Goal: Information Seeking & Learning: Learn about a topic

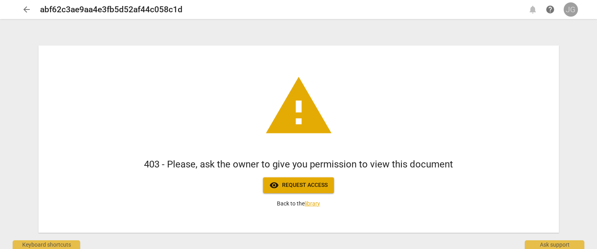
click at [571, 9] on div "JG" at bounding box center [570, 9] width 14 height 14
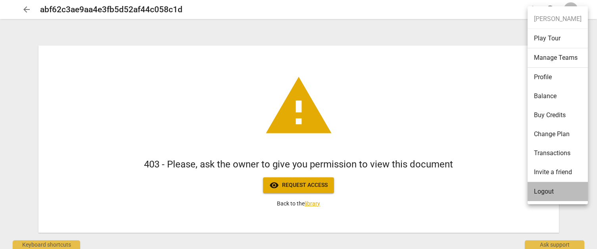
click at [542, 195] on li "Logout" at bounding box center [557, 191] width 60 height 19
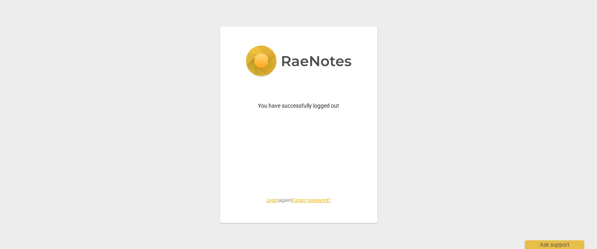
click at [267, 198] on link "Login" at bounding box center [272, 201] width 12 height 6
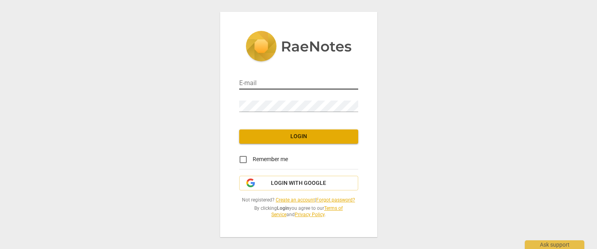
click at [277, 81] on input "email" at bounding box center [298, 83] width 119 height 11
type input "jennifer@coachacademy.com"
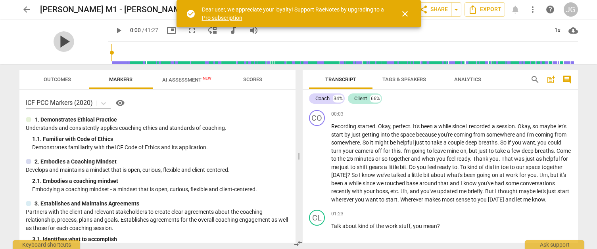
click at [59, 40] on span "play_arrow" at bounding box center [64, 41] width 21 height 21
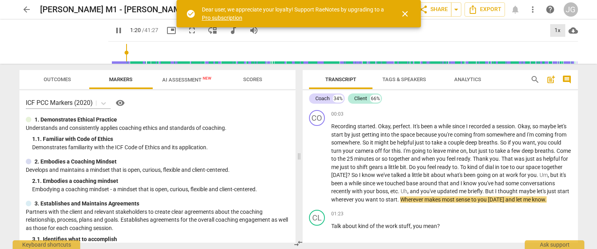
click at [560, 31] on div "1x" at bounding box center [557, 30] width 15 height 13
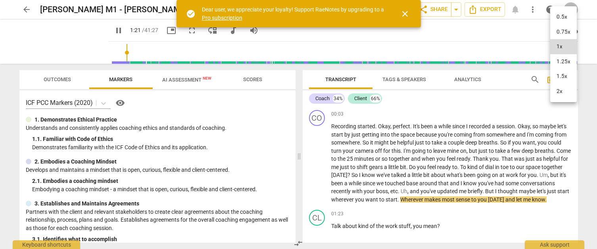
click at [554, 92] on li "2x" at bounding box center [563, 91] width 27 height 15
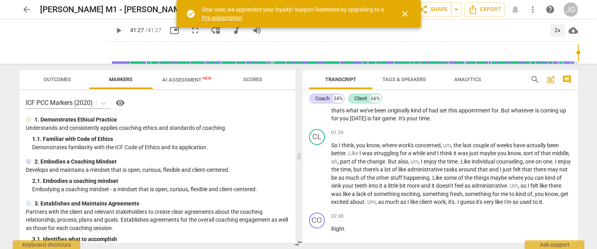
scroll to position [8826, 0]
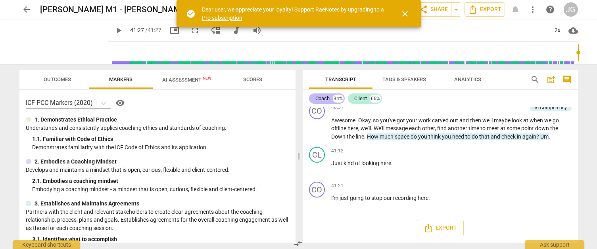
click at [333, 100] on div "34%" at bounding box center [338, 99] width 11 height 8
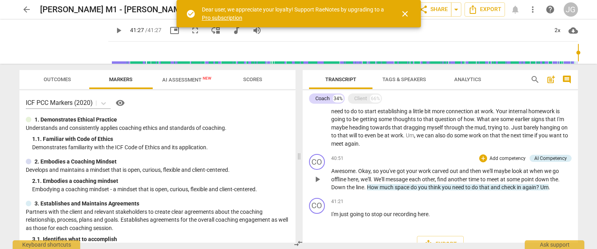
scroll to position [3966, 0]
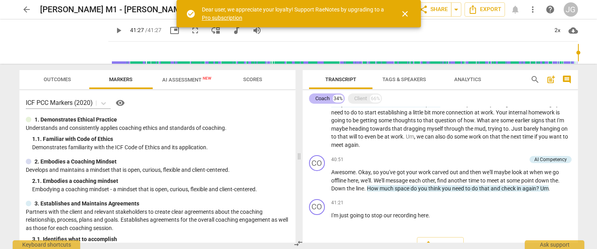
click at [317, 98] on div "Coach" at bounding box center [322, 99] width 14 height 8
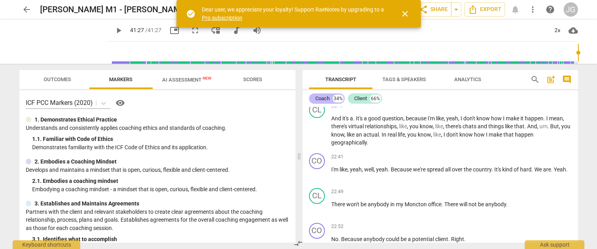
scroll to position [8739, 0]
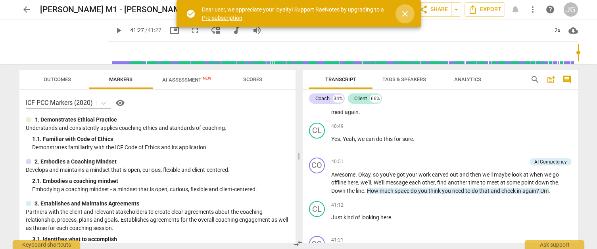
click at [407, 9] on span "close" at bounding box center [405, 14] width 10 height 10
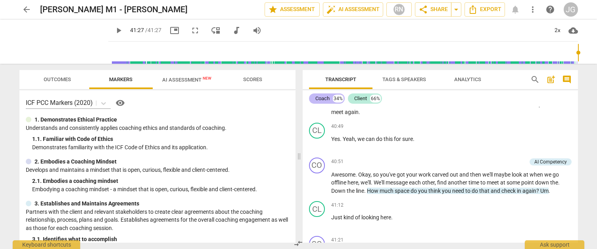
click at [329, 98] on div "Coach" at bounding box center [322, 99] width 14 height 8
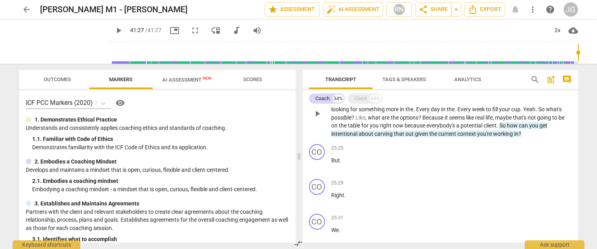
scroll to position [2172, 0]
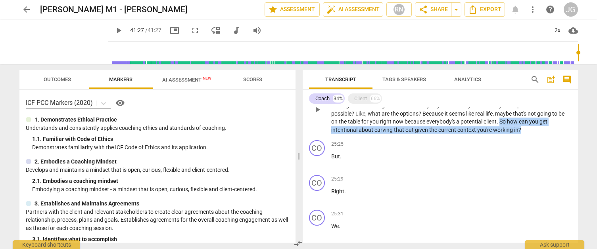
drag, startPoint x: 522, startPoint y: 130, endPoint x: 502, endPoint y: 123, distance: 21.6
click at [502, 123] on p "Okay . So it's not enough to give you that sense that you're looking for . So i…" at bounding box center [451, 109] width 240 height 49
copy p "So how can you get intentional about carving that out given the current context…"
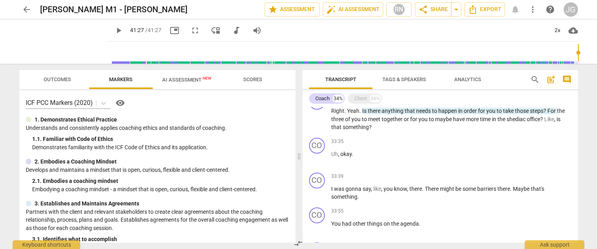
scroll to position [3161, 0]
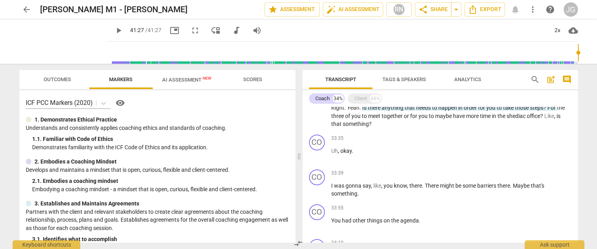
click at [437, 21] on div "play_arrow 41:27 / 41:27 picture_in_picture fullscreen move_down audiotrack vol…" at bounding box center [342, 30] width 469 height 22
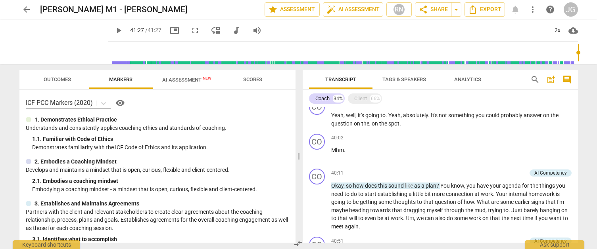
scroll to position [3949, 0]
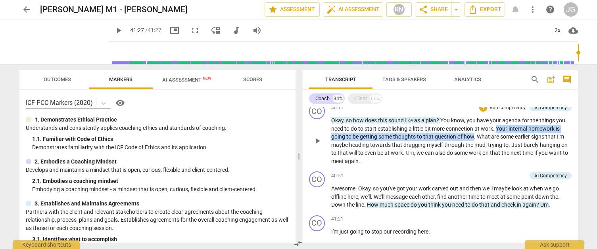
drag, startPoint x: 498, startPoint y: 127, endPoint x: 474, endPoint y: 137, distance: 26.3
click at [474, 137] on p "Okay , so how does this sound like as a plan ? You know , you have your agenda …" at bounding box center [451, 141] width 240 height 49
copy p "Your internal homework is going to be getting some thoughts to that question of…"
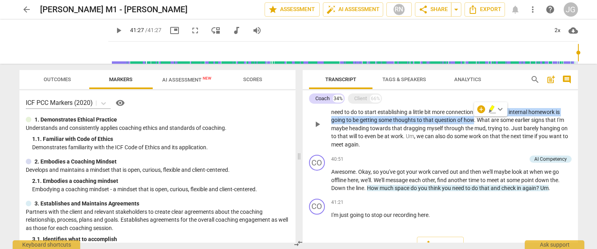
scroll to position [3967, 0]
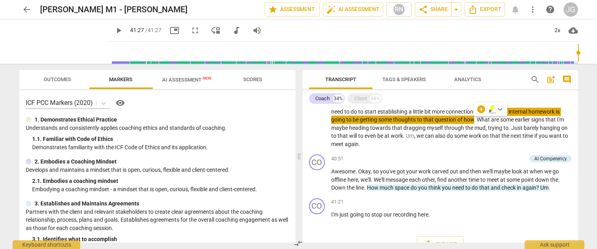
type input "2487"
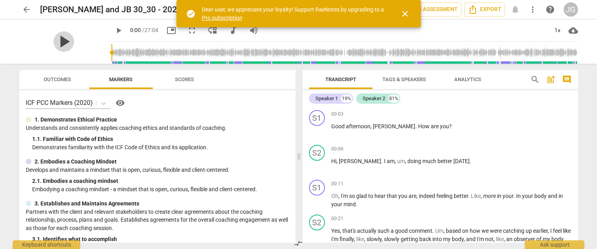
click at [59, 37] on span "play_arrow" at bounding box center [64, 41] width 21 height 21
click at [558, 27] on div "1x" at bounding box center [557, 30] width 15 height 13
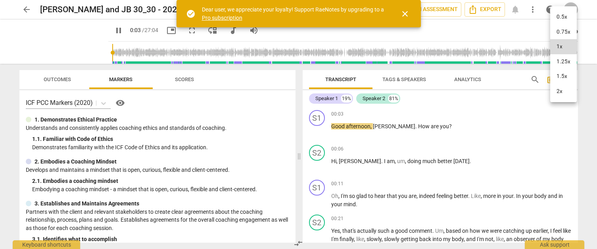
click at [560, 92] on li "2x" at bounding box center [563, 91] width 27 height 15
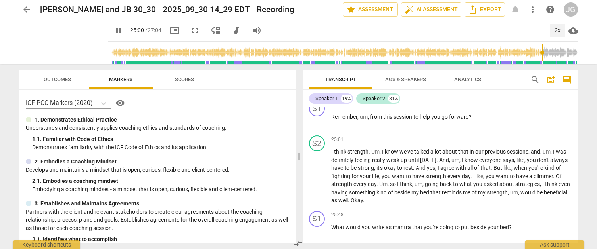
scroll to position [3089, 0]
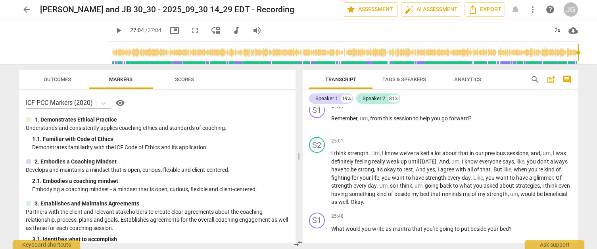
type input "1624"
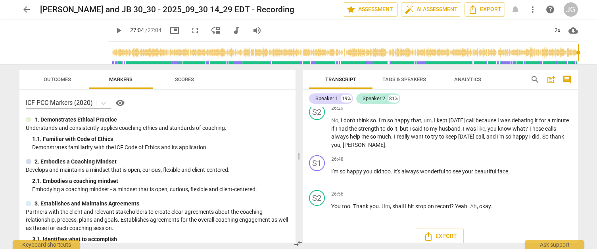
click at [532, 83] on span "search" at bounding box center [535, 80] width 10 height 10
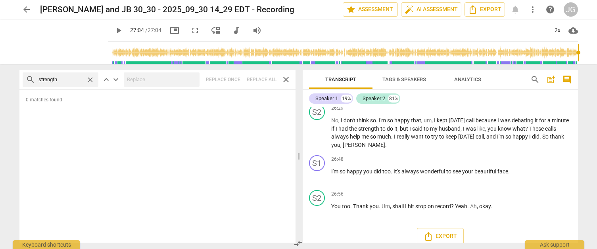
type input "strength"
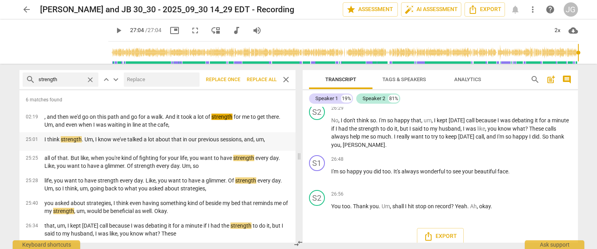
click at [165, 138] on p "I think strength . Um, I know we've talked a lot about that in our previous ses…" at bounding box center [154, 140] width 220 height 8
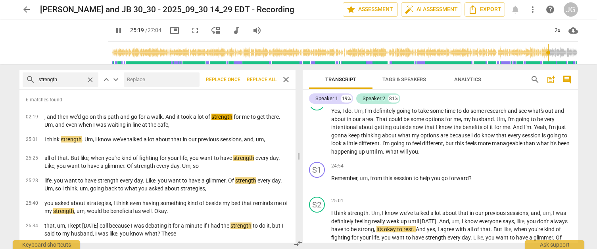
scroll to position [3005, 0]
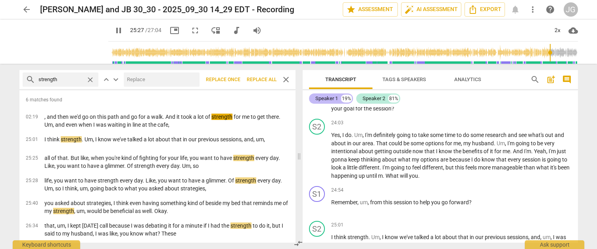
click at [338, 99] on div "Speaker 1 19%" at bounding box center [331, 99] width 44 height 10
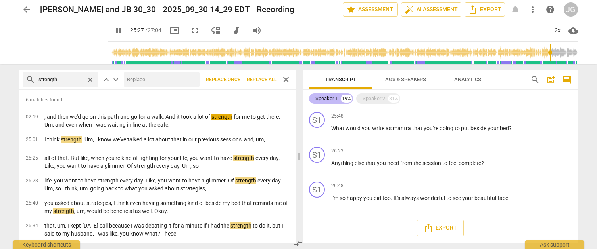
scroll to position [1077, 0]
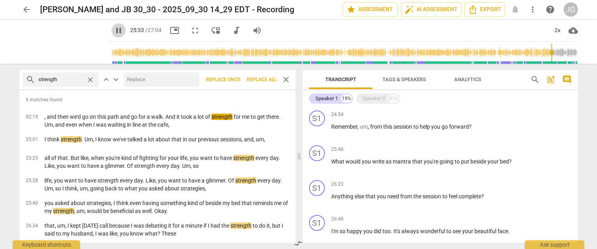
click at [114, 28] on span "pause" at bounding box center [119, 31] width 10 height 10
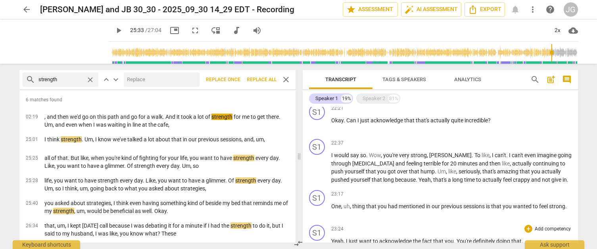
scroll to position [891, 0]
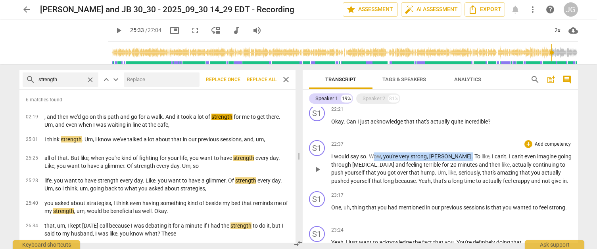
drag, startPoint x: 372, startPoint y: 157, endPoint x: 458, endPoint y: 158, distance: 86.1
click at [458, 158] on p "I would say so . Wow , you're very [PERSON_NAME] . To like , I can't . I can't …" at bounding box center [451, 169] width 240 height 33
copy p "ow , you're very [PERSON_NAME] ."
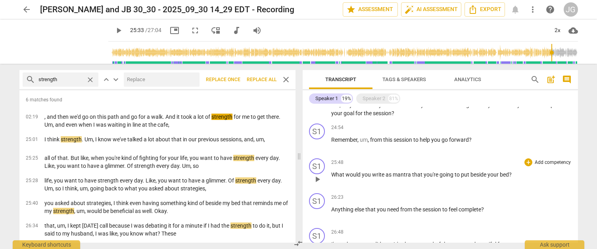
scroll to position [1064, 0]
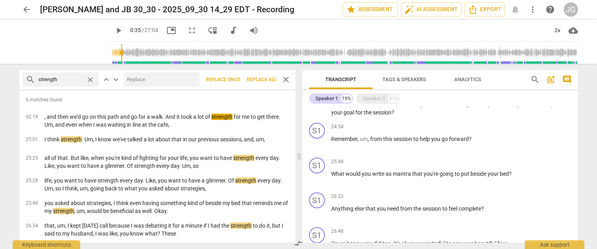
click at [112, 56] on input "range" at bounding box center [344, 52] width 466 height 25
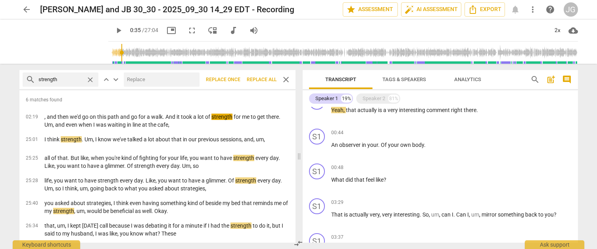
click at [114, 31] on span "play_arrow" at bounding box center [119, 31] width 10 height 10
click at [129, 55] on input "range" at bounding box center [344, 52] width 466 height 25
click at [134, 56] on input "range" at bounding box center [344, 52] width 466 height 25
click at [139, 56] on input "range" at bounding box center [344, 52] width 466 height 25
click at [143, 57] on input "range" at bounding box center [344, 52] width 466 height 25
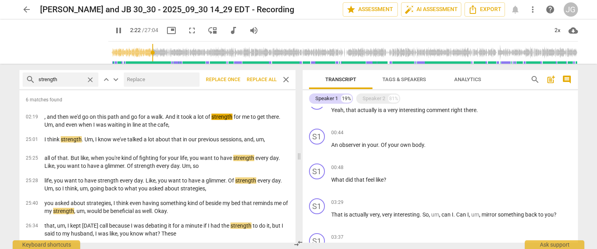
click at [151, 55] on input "range" at bounding box center [344, 52] width 466 height 25
click at [158, 55] on input "range" at bounding box center [344, 52] width 466 height 25
click at [163, 55] on input "range" at bounding box center [344, 52] width 466 height 25
click at [159, 56] on input "range" at bounding box center [344, 52] width 466 height 25
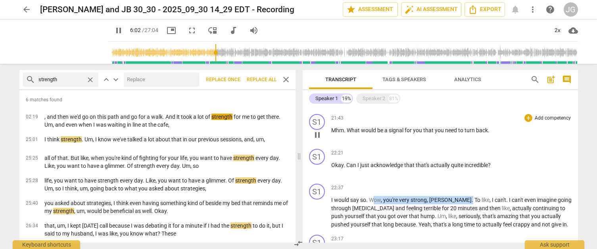
scroll to position [849, 0]
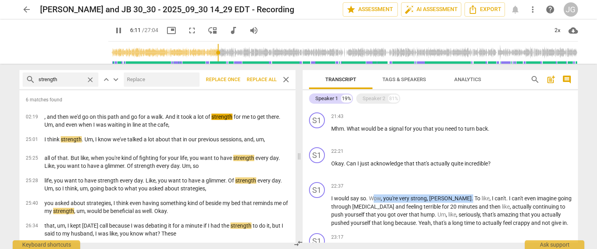
click at [209, 54] on input "range" at bounding box center [344, 52] width 466 height 25
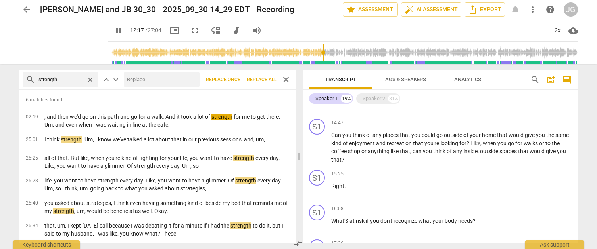
scroll to position [602, 0]
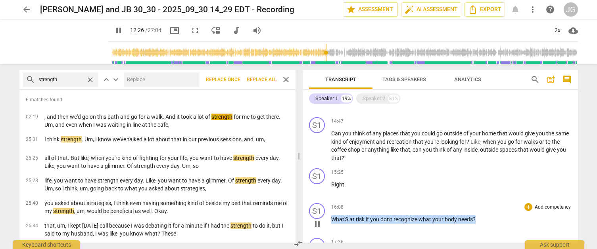
drag, startPoint x: 477, startPoint y: 221, endPoint x: 331, endPoint y: 221, distance: 145.9
click at [331, 221] on p "What'S at risk if you don't recognize what your body needs ?" at bounding box center [451, 220] width 240 height 8
copy p "What'S at risk if you don't recognize what your body needs ?"
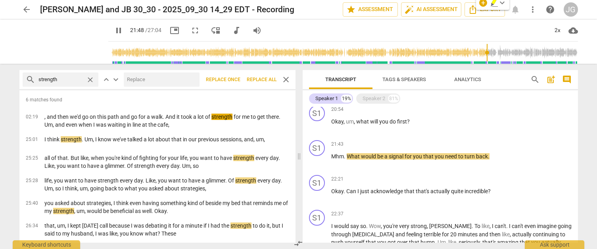
scroll to position [816, 0]
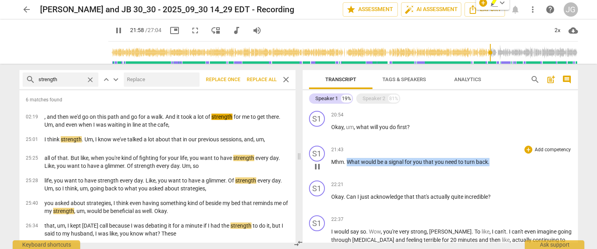
drag, startPoint x: 348, startPoint y: 161, endPoint x: 491, endPoint y: 160, distance: 142.8
click at [491, 160] on p "Mhm . What would be a signal for you that you need to turn back ." at bounding box center [451, 162] width 240 height 8
copy p "What would be a signal for you that you need to turn back ."
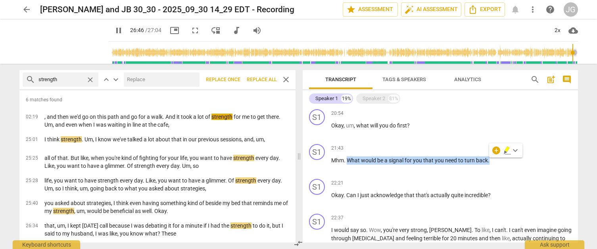
scroll to position [1058, 0]
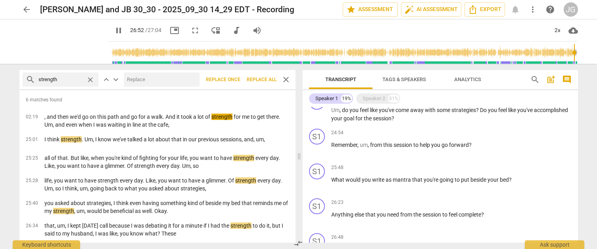
click at [478, 57] on input "range" at bounding box center [344, 52] width 466 height 25
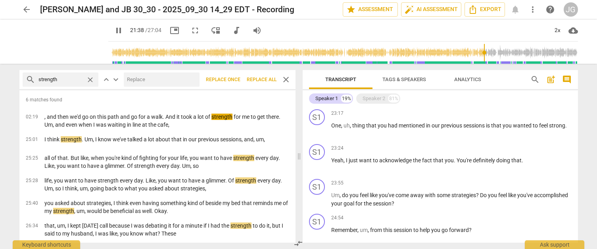
scroll to position [973, 0]
click at [510, 59] on input "range" at bounding box center [344, 52] width 466 height 25
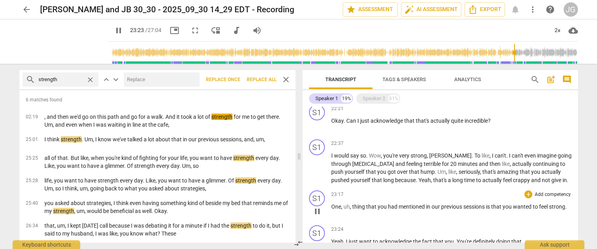
scroll to position [844, 0]
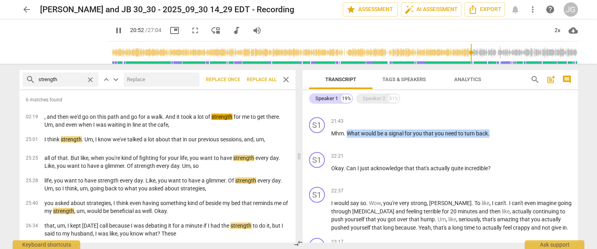
click at [468, 57] on input "range" at bounding box center [344, 52] width 466 height 25
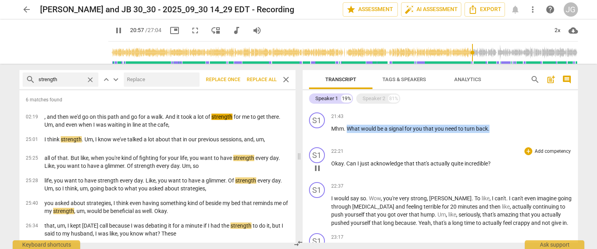
scroll to position [853, 0]
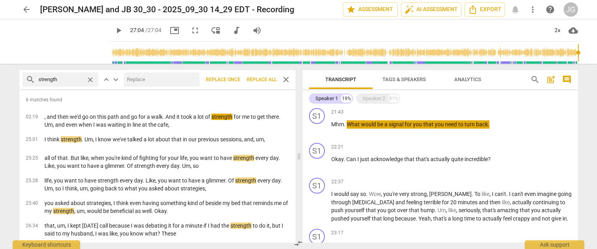
type input "1624"
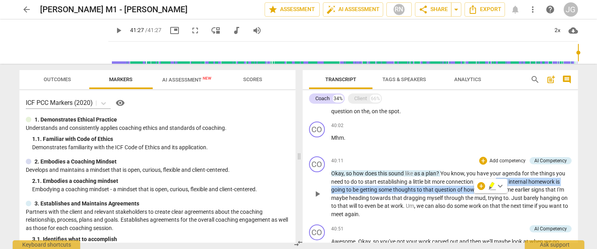
scroll to position [3890, 0]
